Goal: Task Accomplishment & Management: Manage account settings

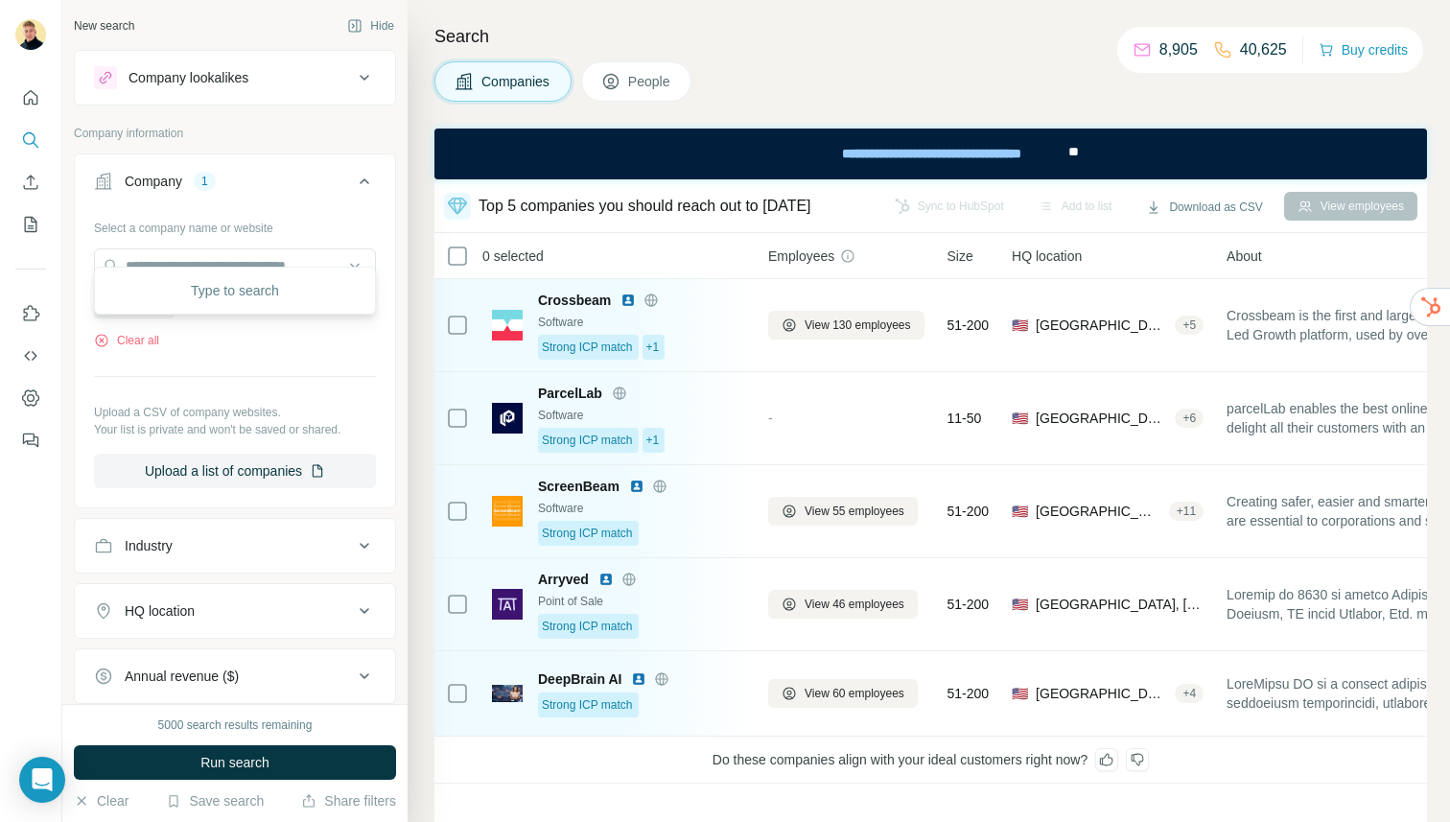
scroll to position [20, 0]
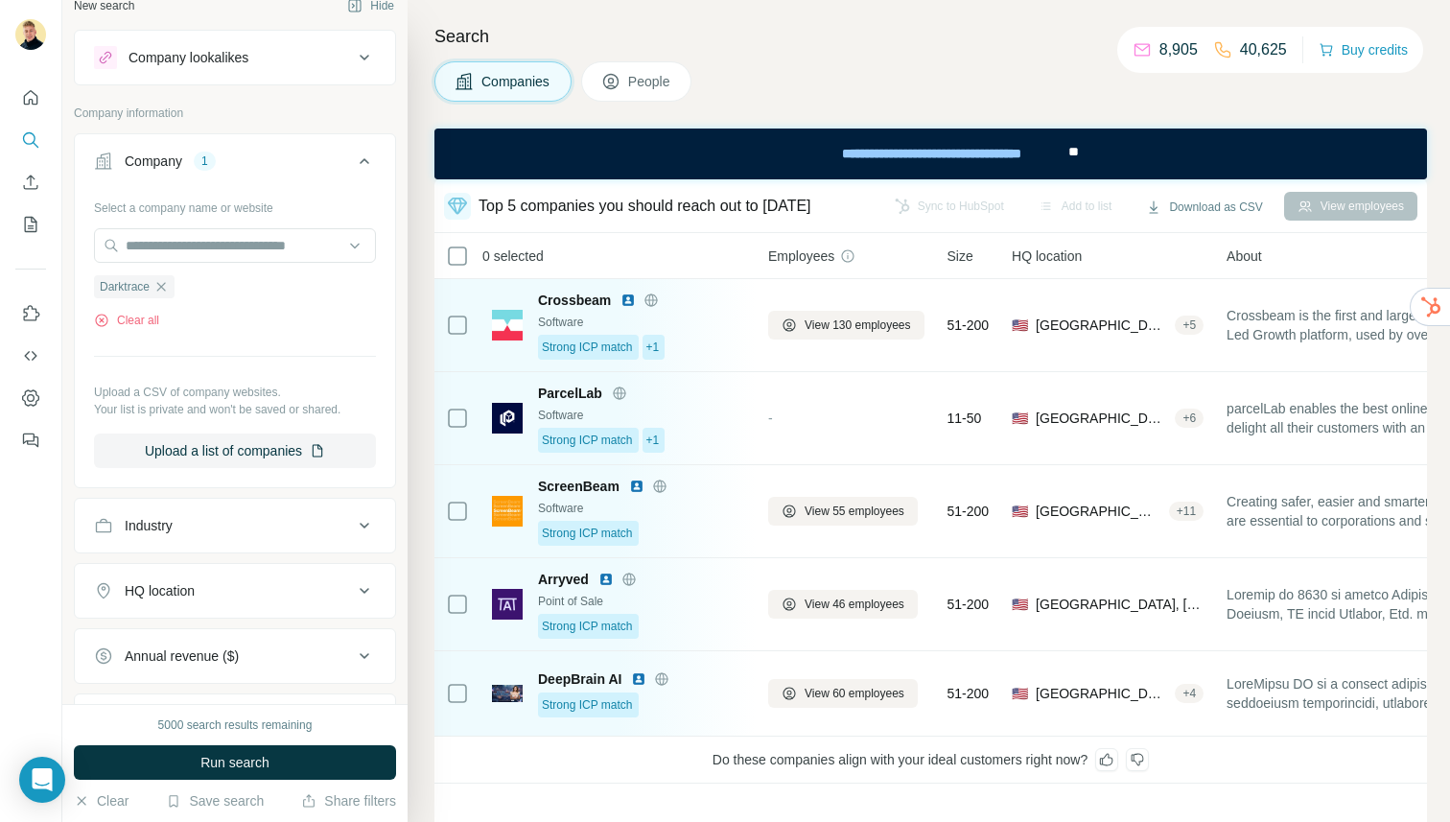
click at [25, 160] on nav at bounding box center [30, 161] width 31 height 161
click at [34, 144] on icon "Search" at bounding box center [30, 139] width 19 height 19
click at [32, 178] on icon "Enrich CSV" at bounding box center [30, 182] width 19 height 19
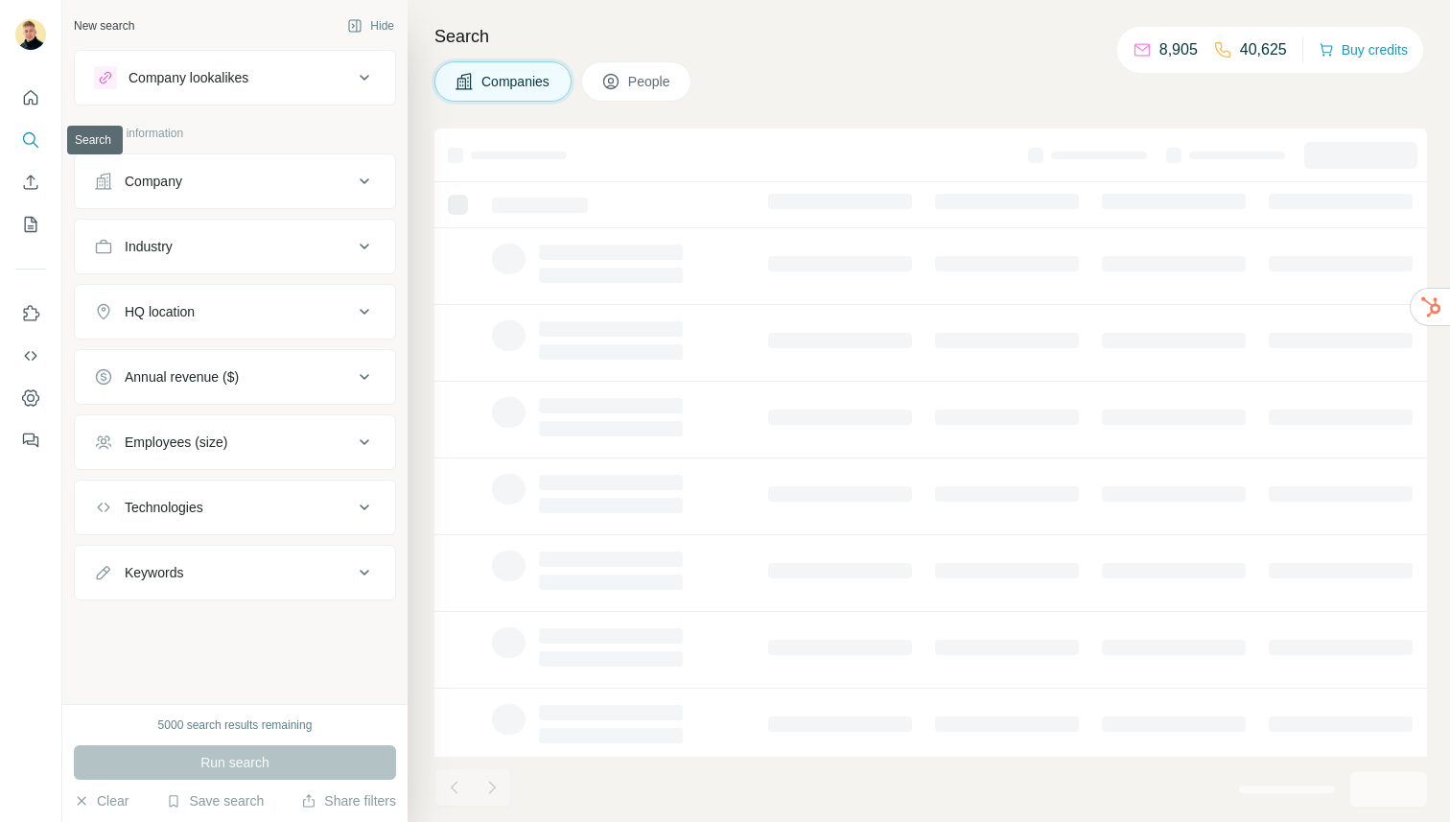
click at [30, 145] on icon "Search" at bounding box center [30, 139] width 19 height 19
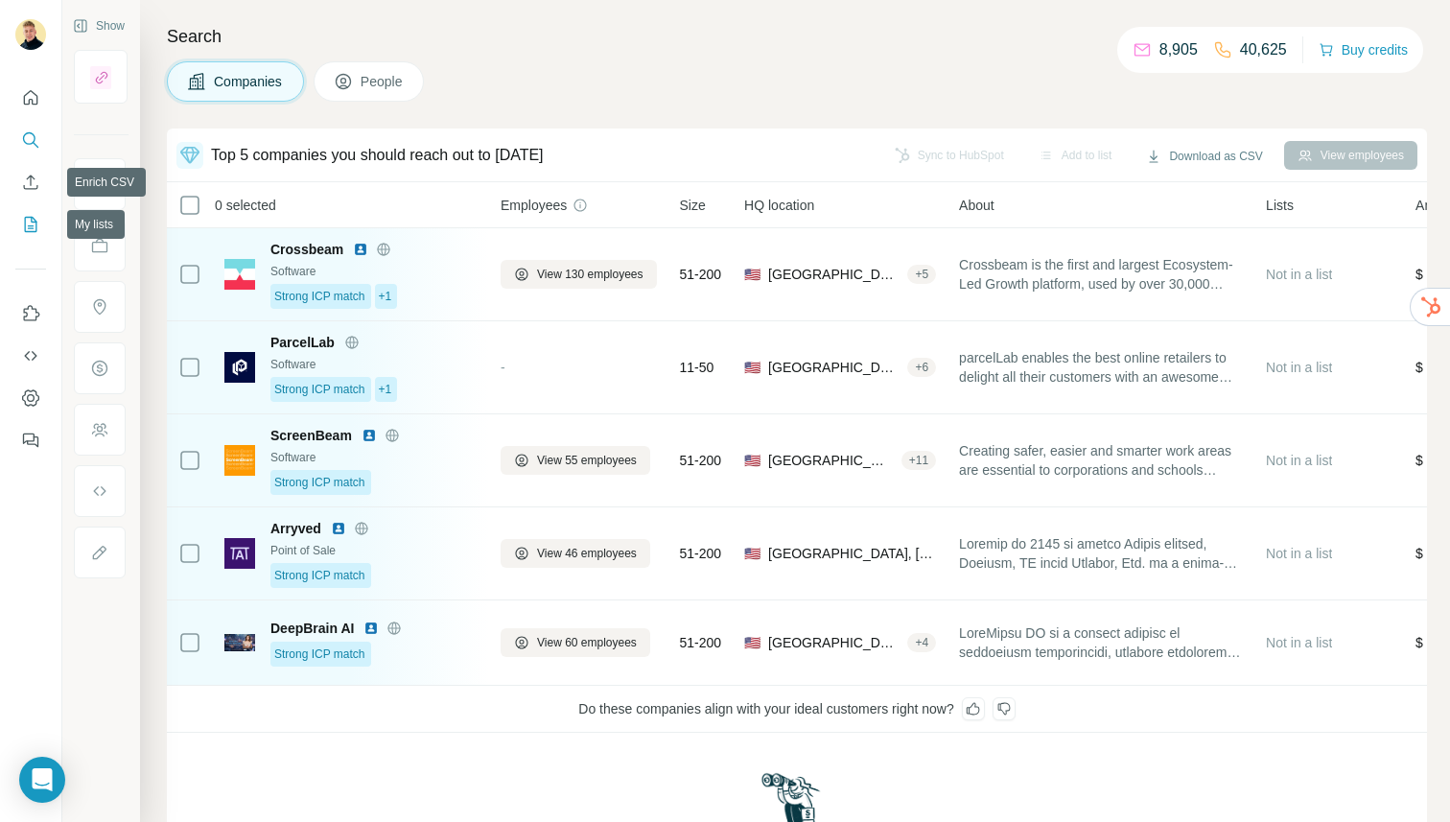
click at [26, 237] on button "My lists" at bounding box center [30, 224] width 31 height 35
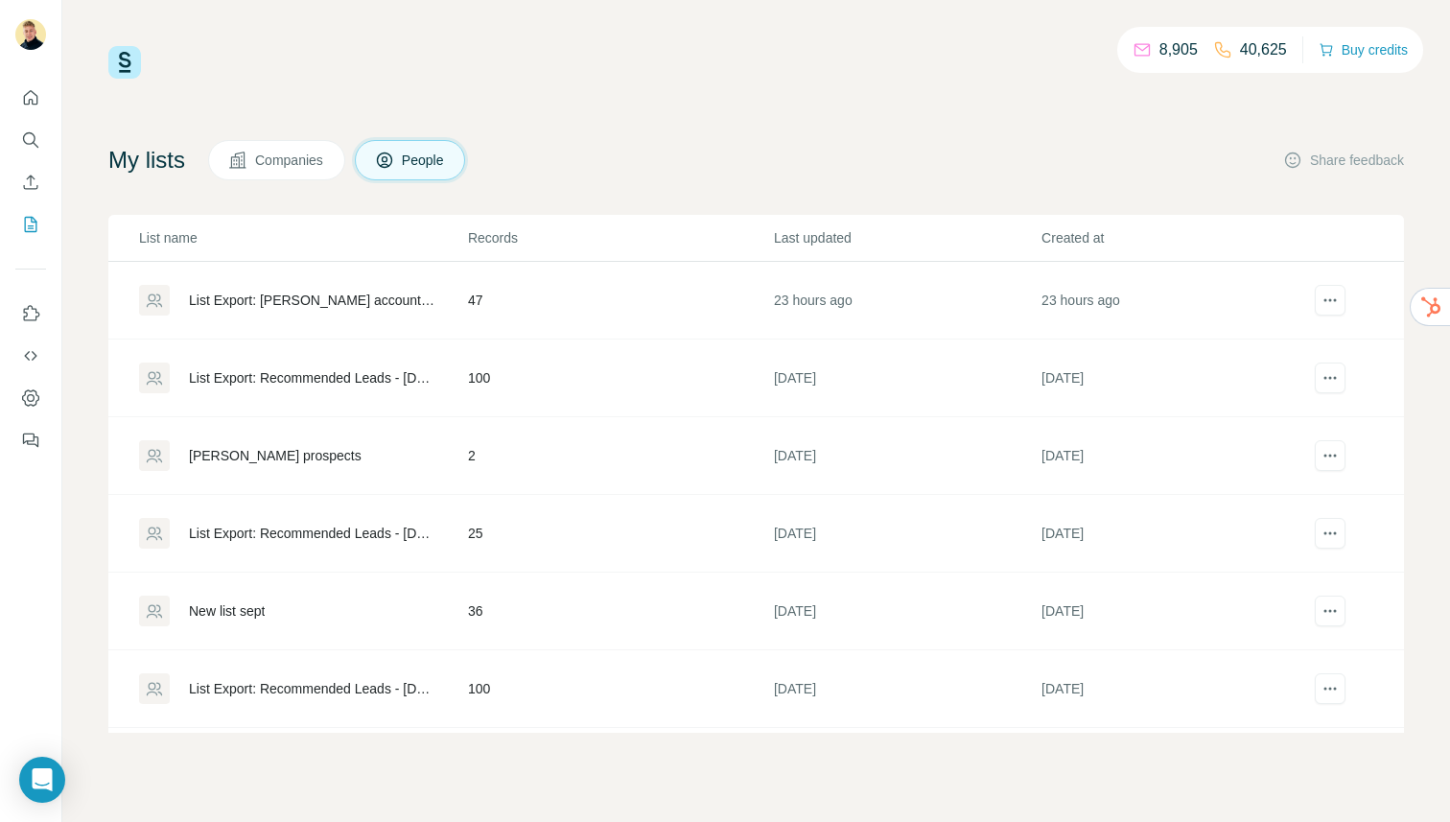
click at [51, 226] on div at bounding box center [30, 263] width 61 height 388
click at [27, 219] on icon "My lists" at bounding box center [30, 224] width 19 height 19
click at [26, 127] on button "Search" at bounding box center [30, 140] width 31 height 35
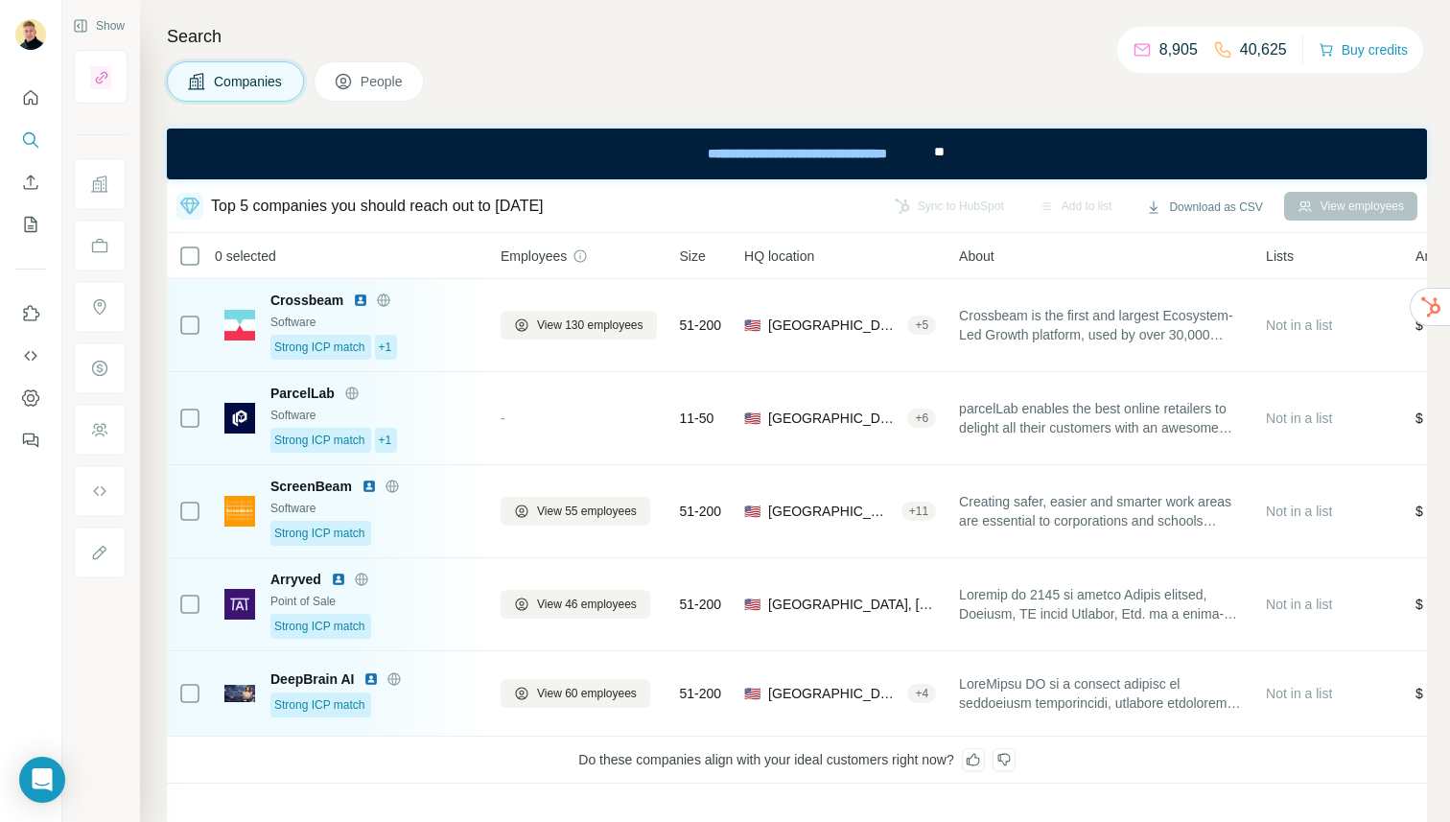
click at [35, 244] on div at bounding box center [30, 263] width 61 height 388
click at [31, 227] on icon "My lists" at bounding box center [33, 223] width 10 height 12
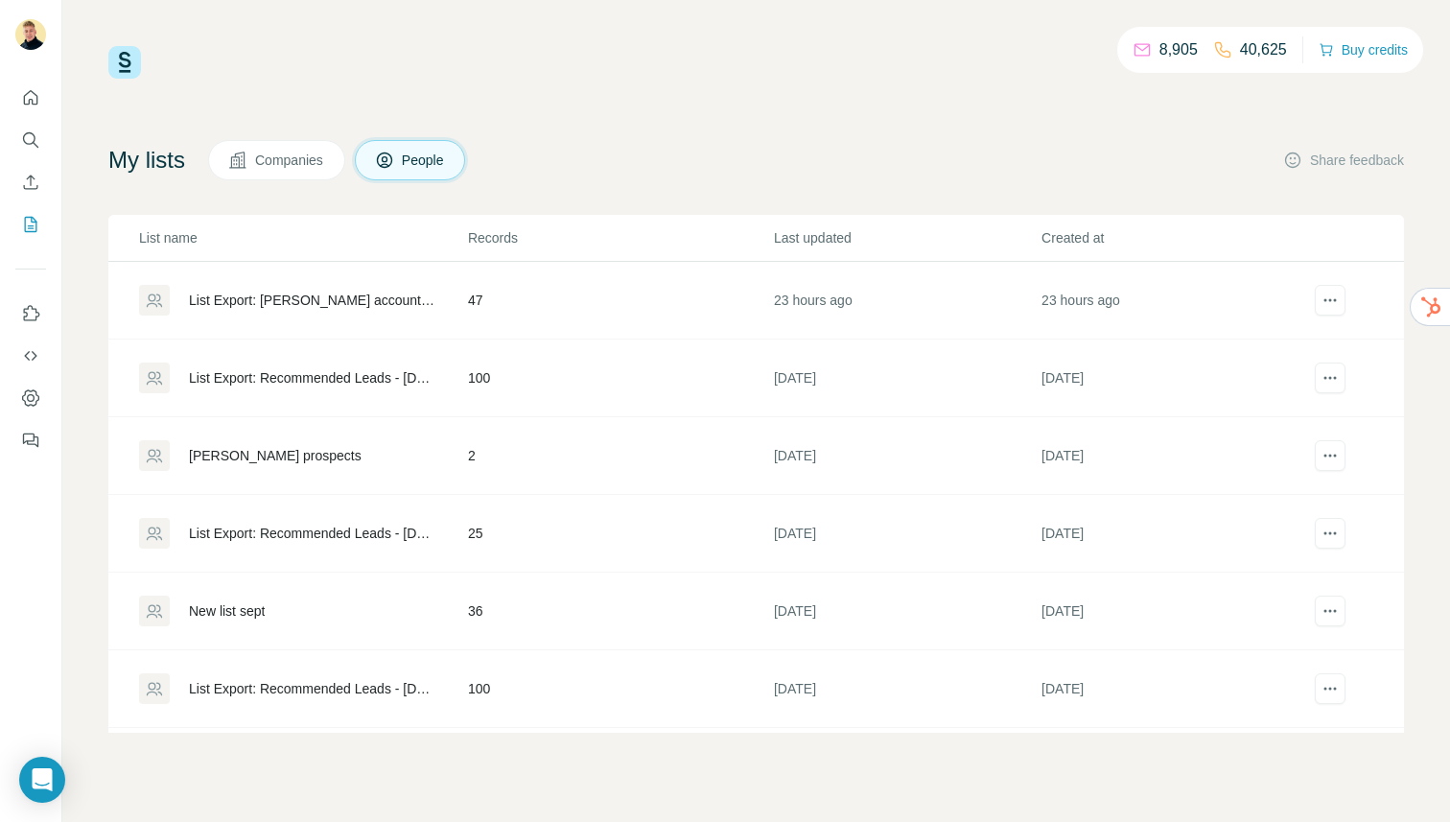
click at [301, 294] on div "List Export: [PERSON_NAME] accounts - [DATE] 10:07" at bounding box center [312, 300] width 246 height 19
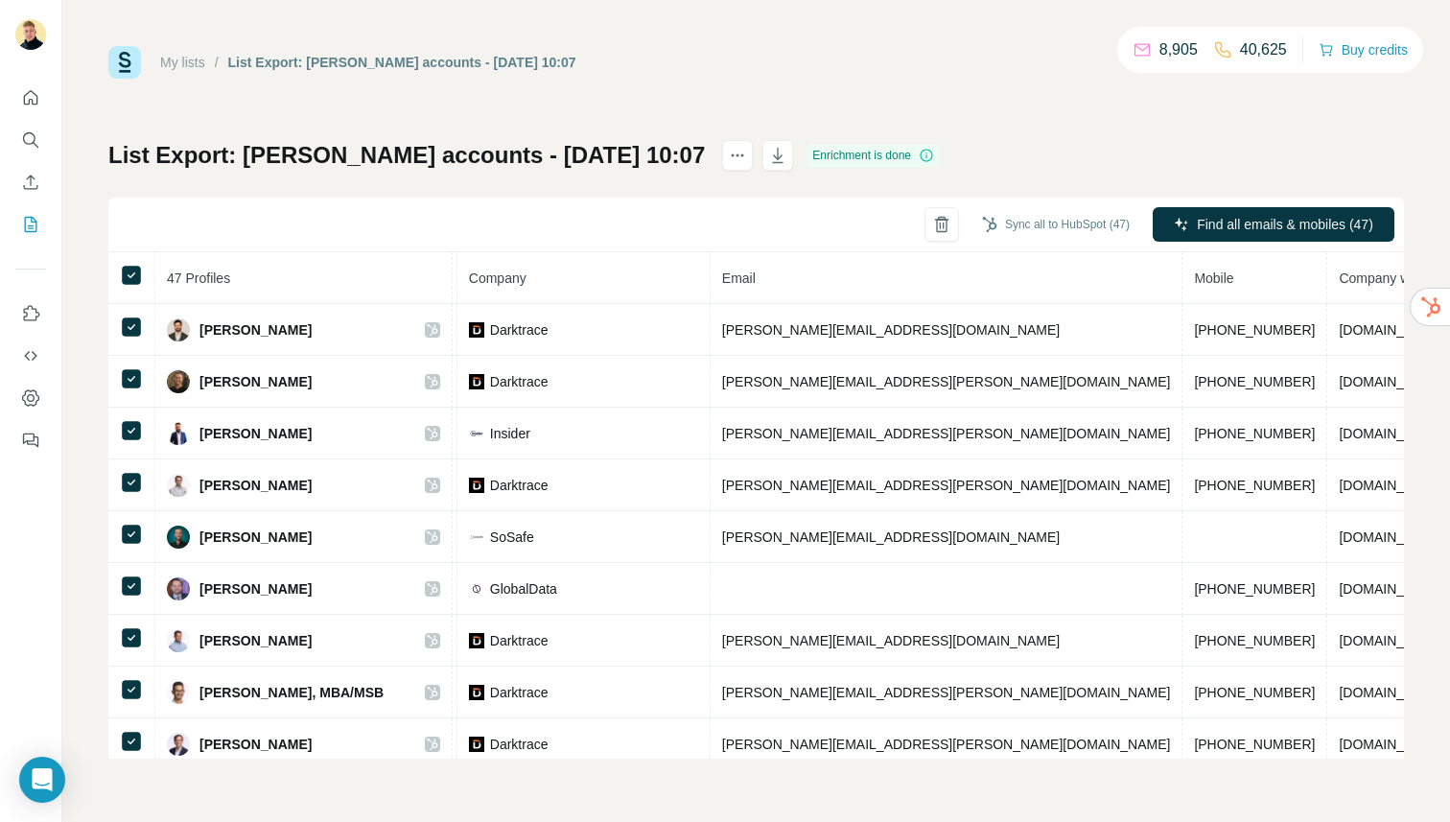
scroll to position [58, 475]
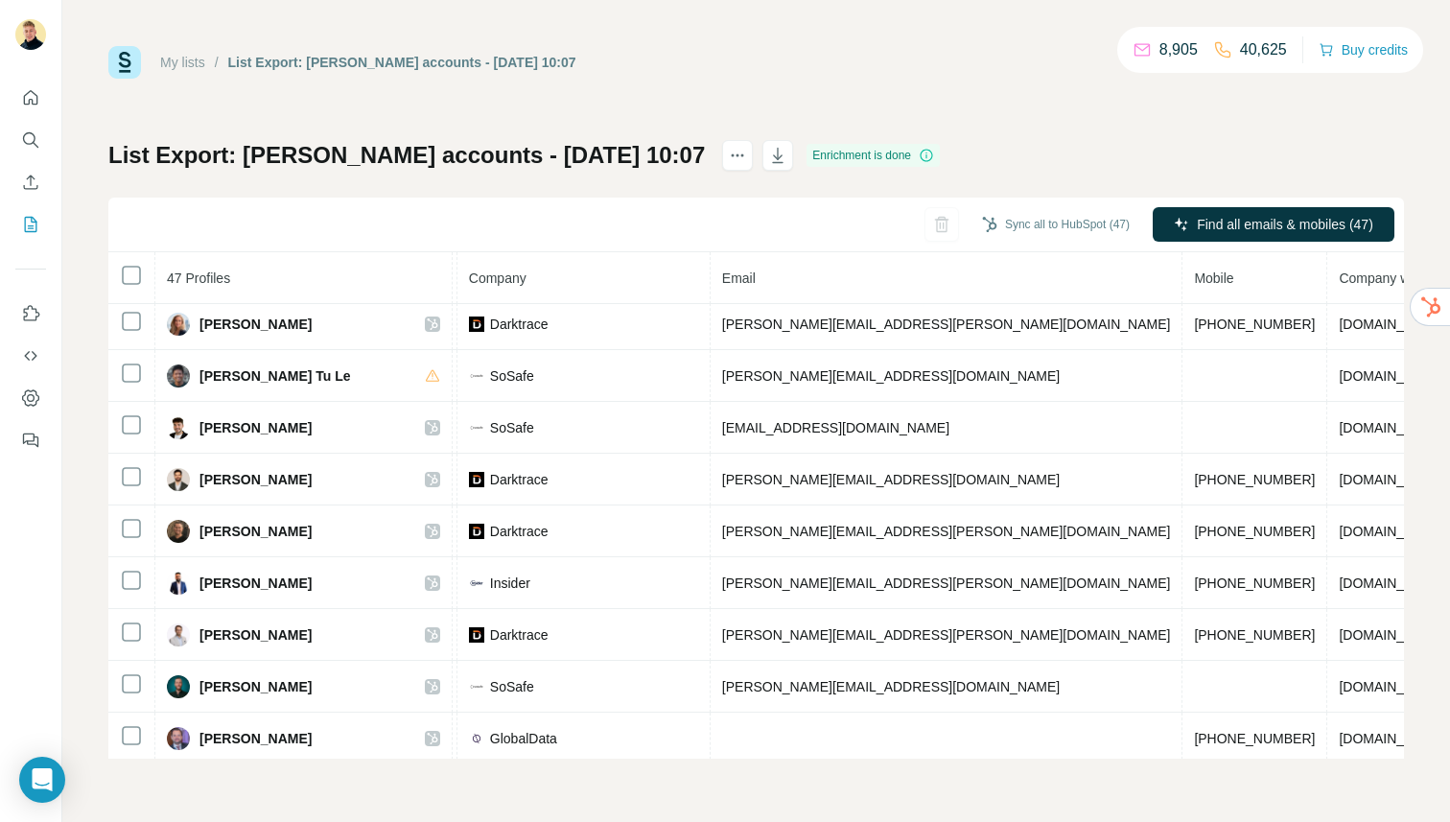
click at [252, 218] on div "Sync all to HubSpot (47) Find all emails & mobiles (47)" at bounding box center [756, 225] width 1296 height 55
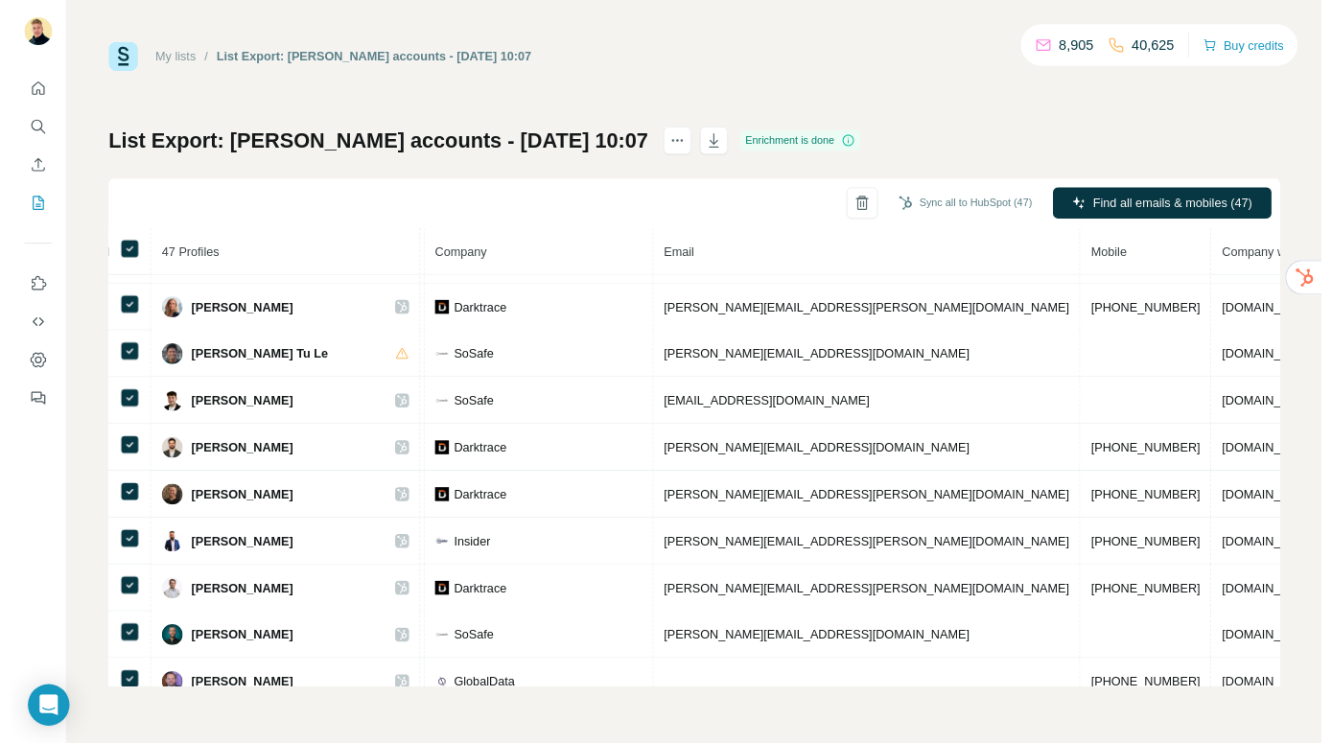
scroll to position [0, 475]
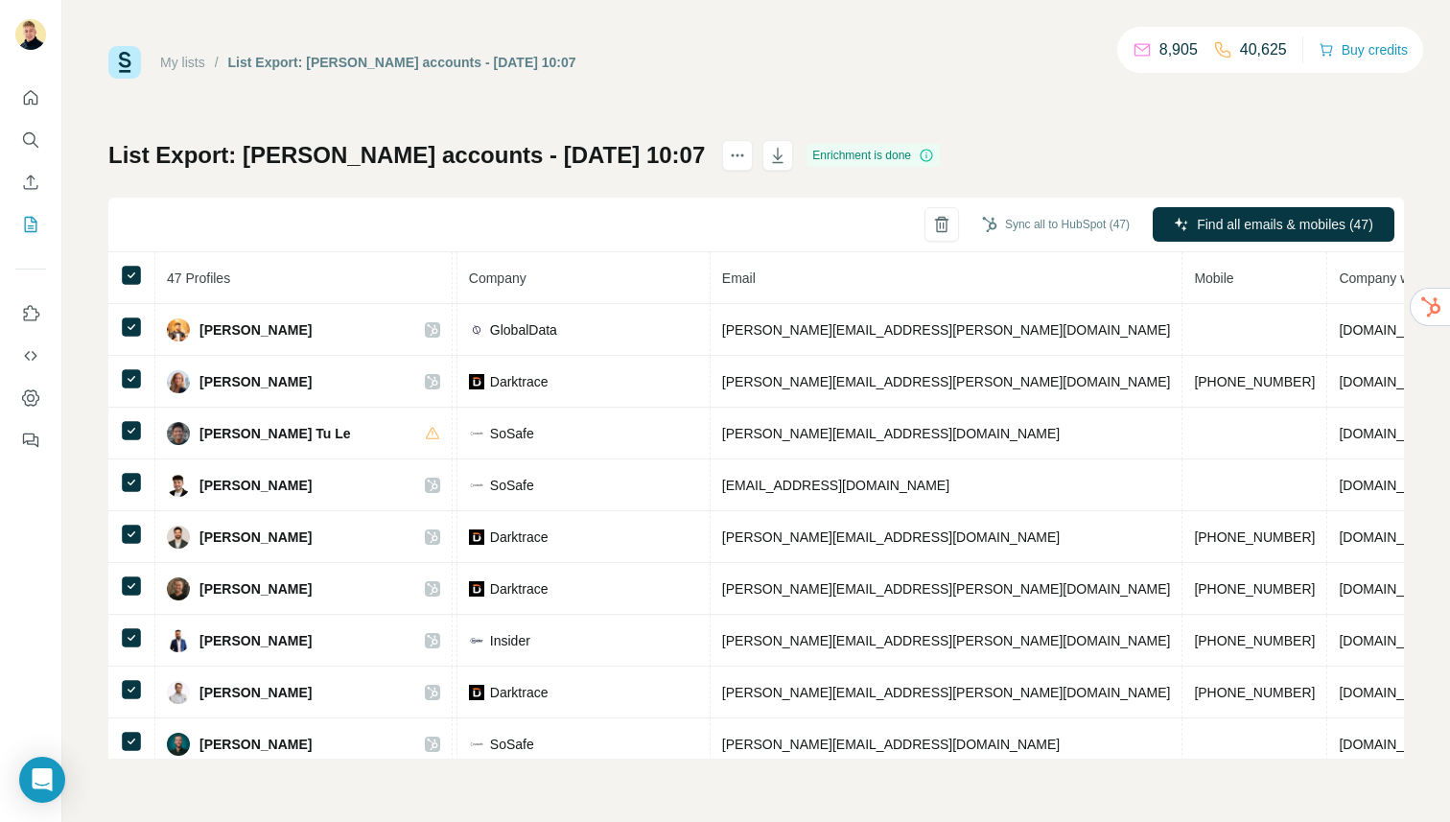
click at [138, 296] on th at bounding box center [131, 278] width 47 height 52
click at [133, 258] on th at bounding box center [131, 278] width 47 height 52
click at [768, 162] on icon "button" at bounding box center [777, 155] width 19 height 19
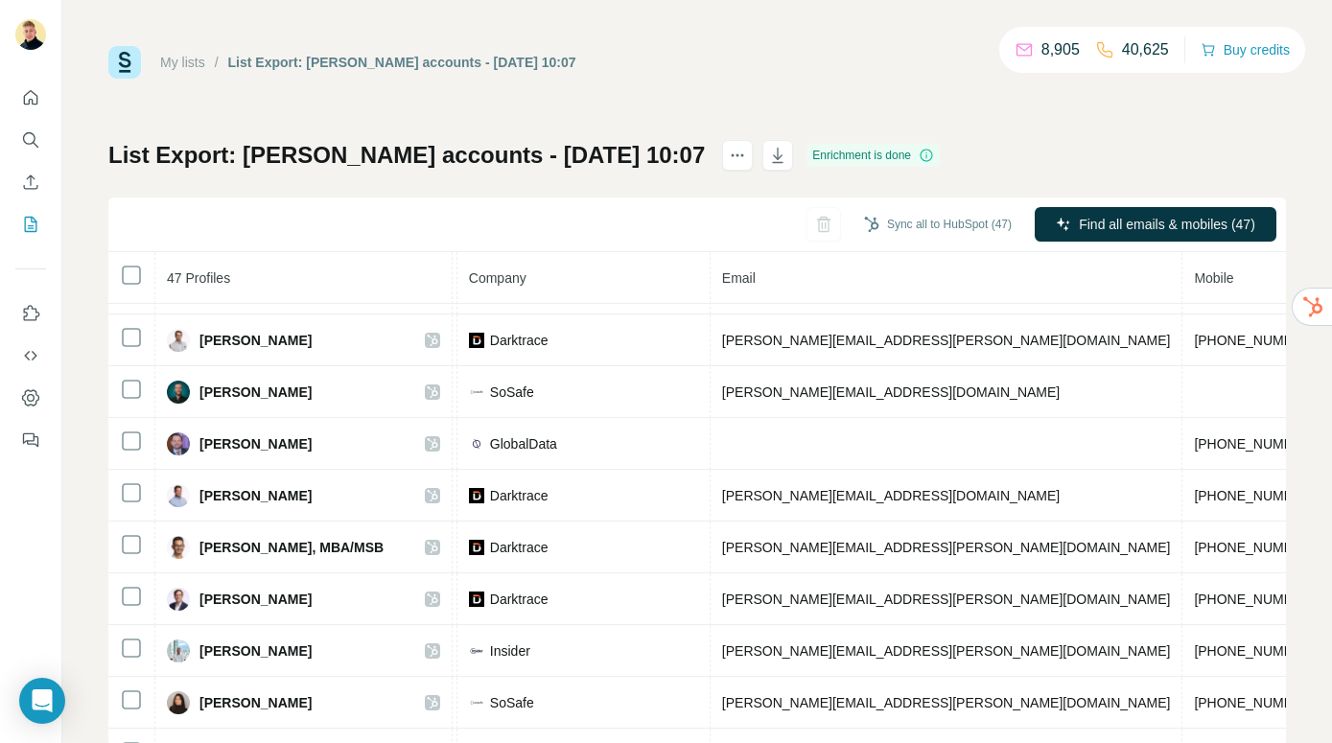
scroll to position [357, 475]
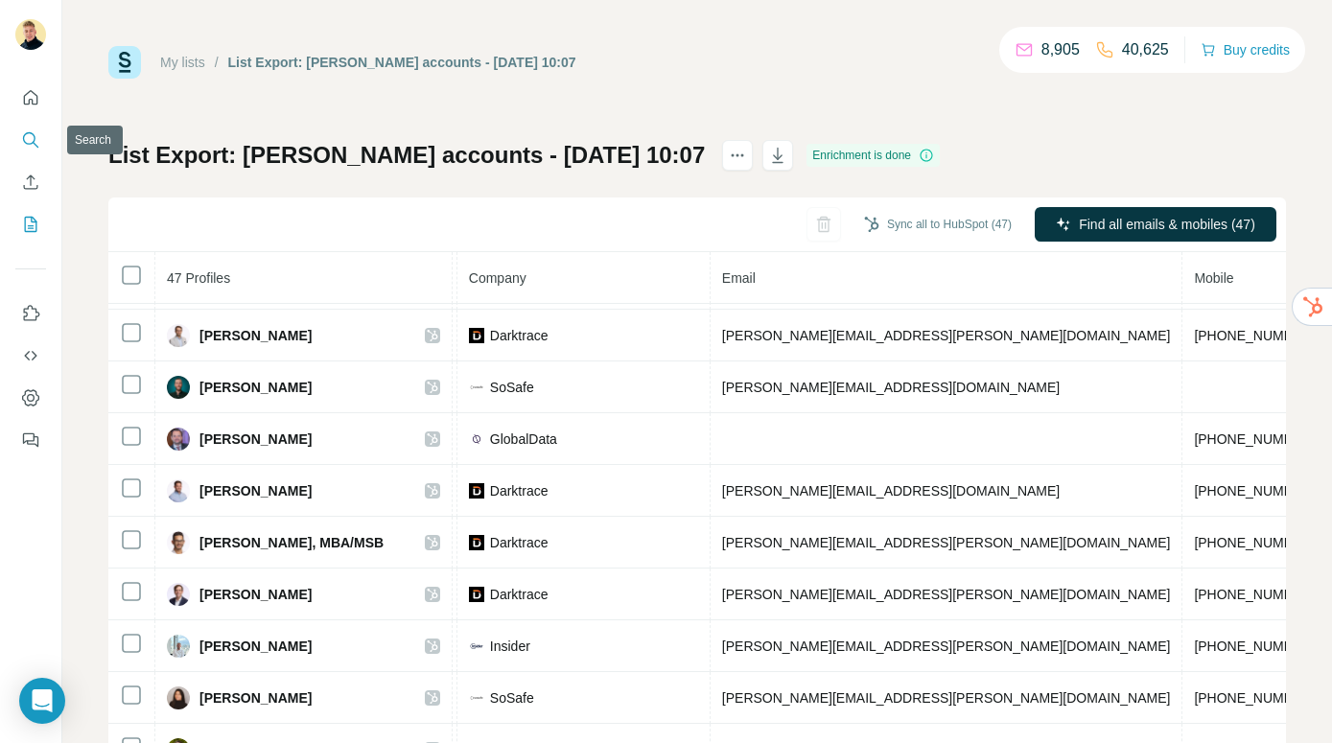
click at [33, 146] on icon "Search" at bounding box center [30, 139] width 19 height 19
